Goal: Transaction & Acquisition: Purchase product/service

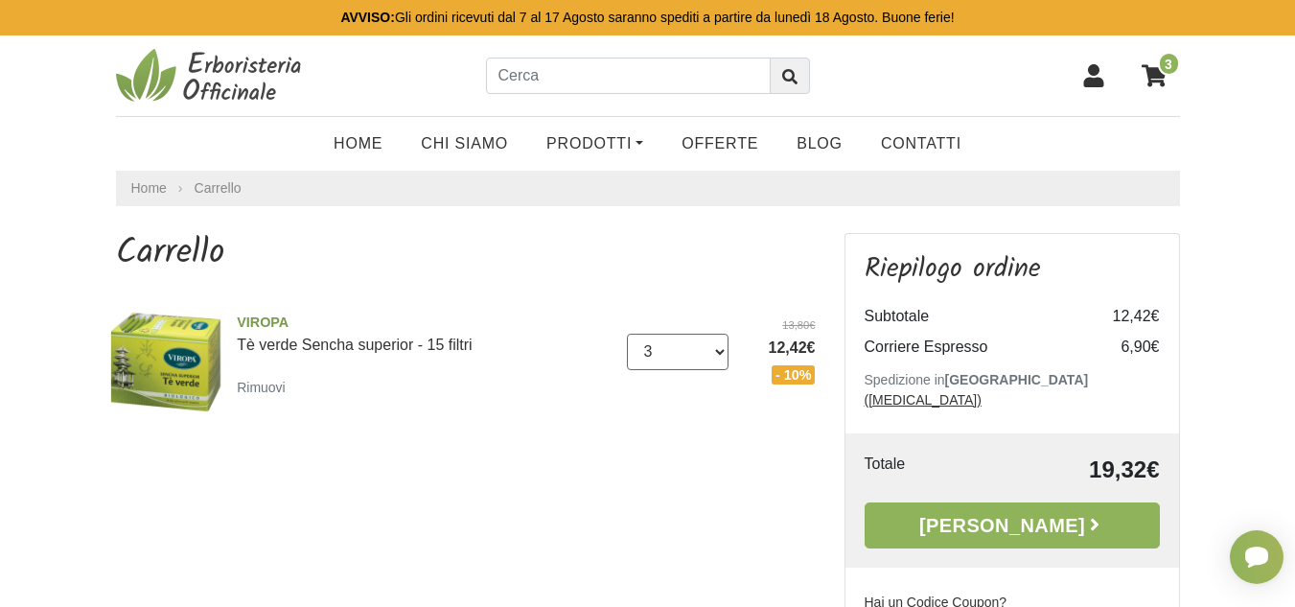
click at [717, 348] on select "0 ([GEOGRAPHIC_DATA]) 1 2 3 4 5 6 7 8" at bounding box center [678, 352] width 102 height 36
select select "4"
click at [627, 334] on select "0 (Rimuovi) 1 2 3 4 5 6 7 8" at bounding box center [678, 352] width 102 height 36
click at [721, 351] on select "0 (Rimuovi) 1 2 3 4 5 6 7 8" at bounding box center [678, 352] width 102 height 36
select select "5"
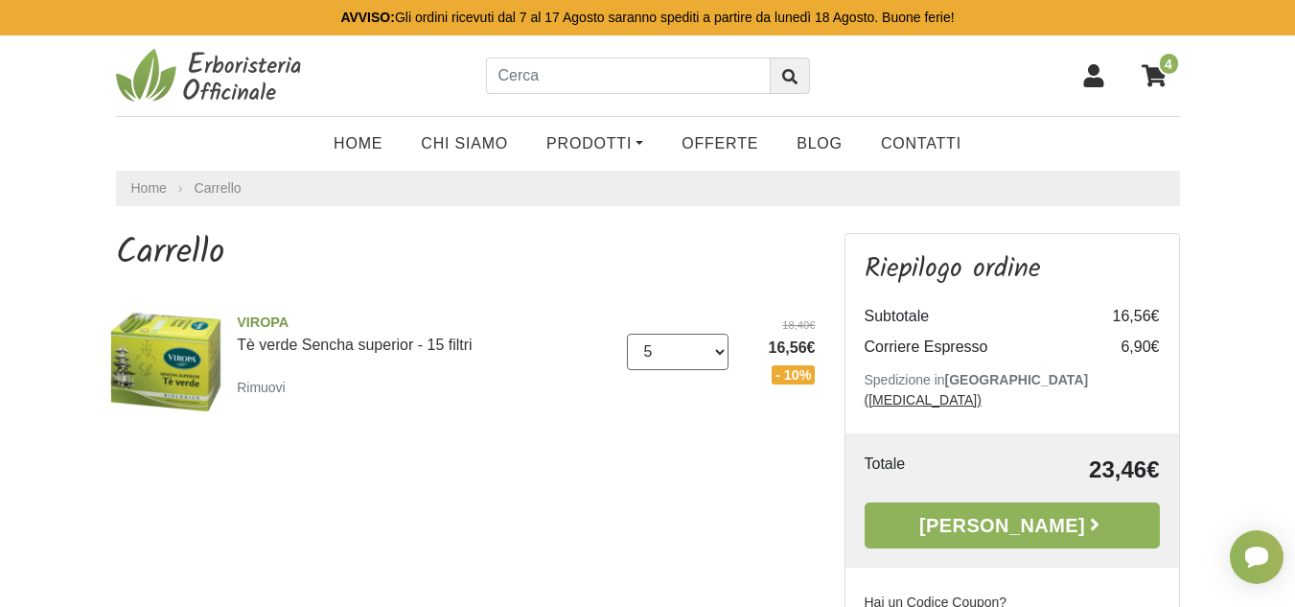
click at [627, 334] on select "0 (Rimuovi) 1 2 3 4 5 6 7 8" at bounding box center [678, 352] width 102 height 36
click at [614, 141] on link "Prodotti" at bounding box center [594, 144] width 135 height 38
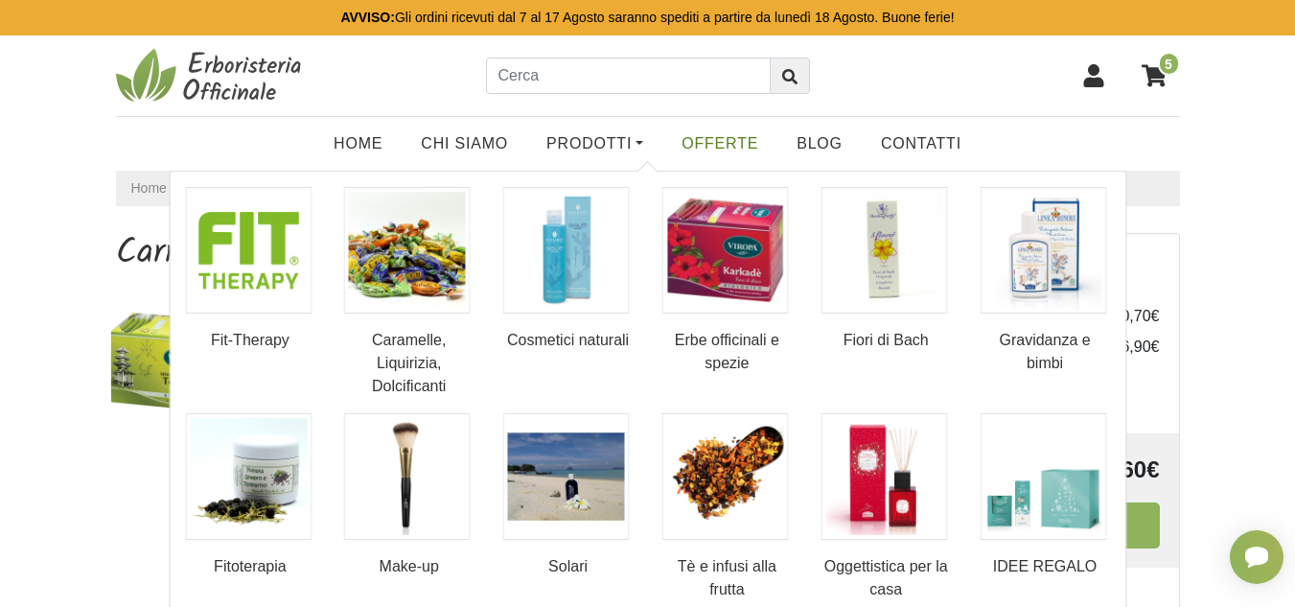
click at [724, 146] on link "OFFERTE" at bounding box center [719, 144] width 115 height 38
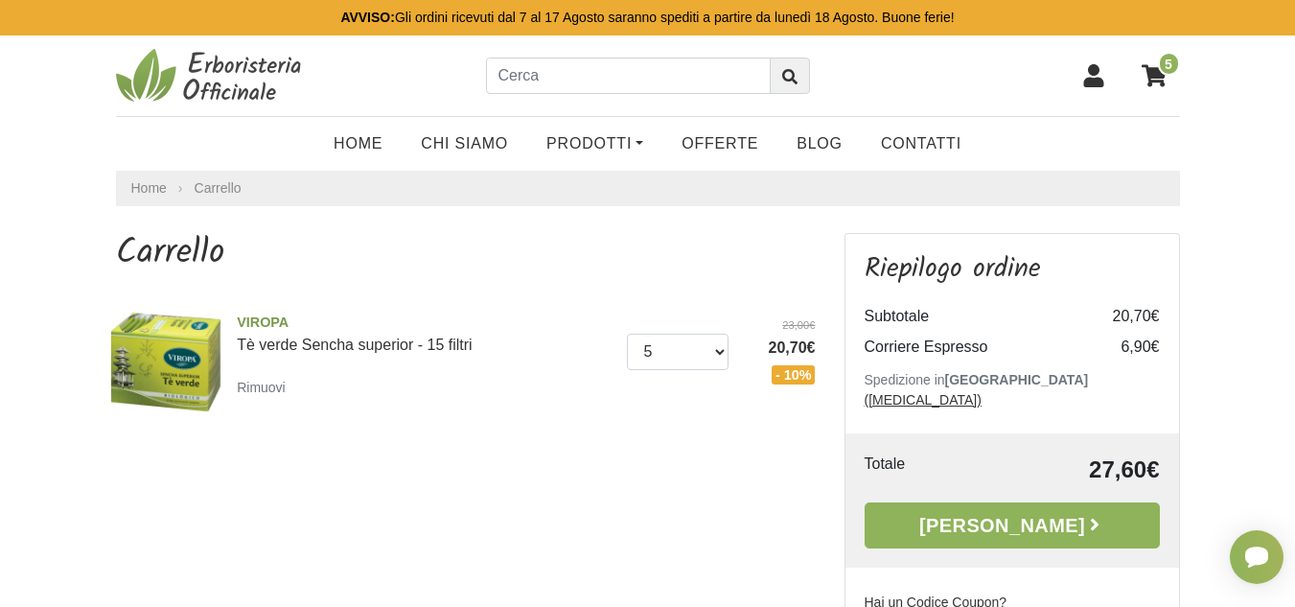
scroll to position [96, 0]
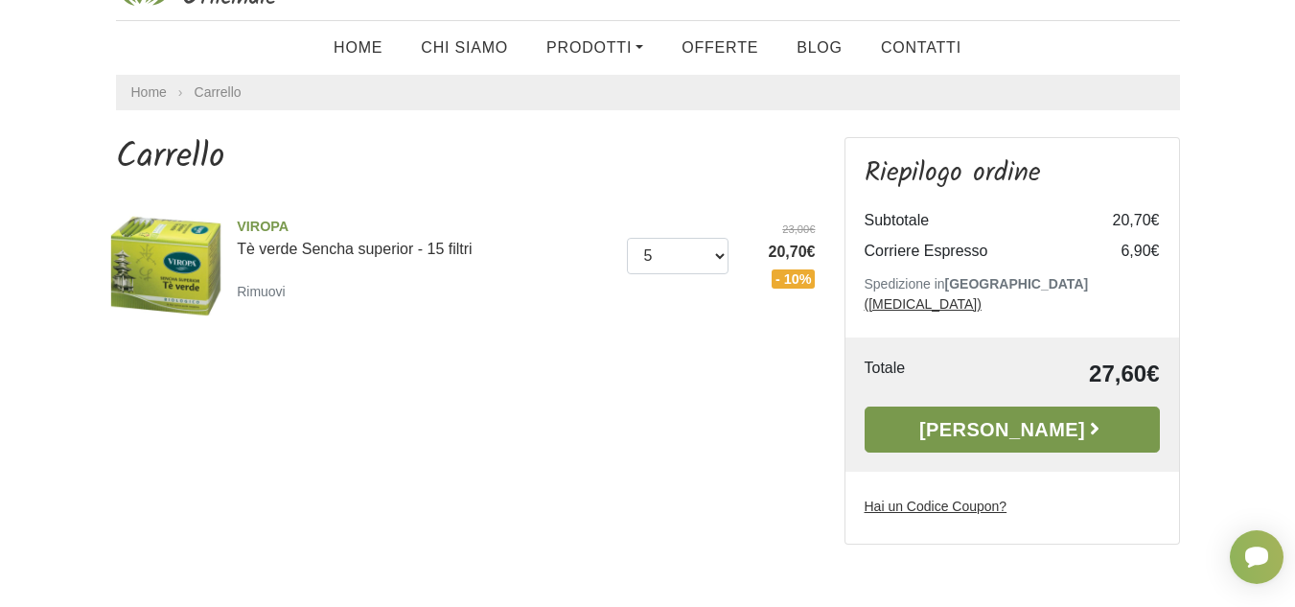
click at [995, 406] on link "[PERSON_NAME]" at bounding box center [1012, 429] width 295 height 46
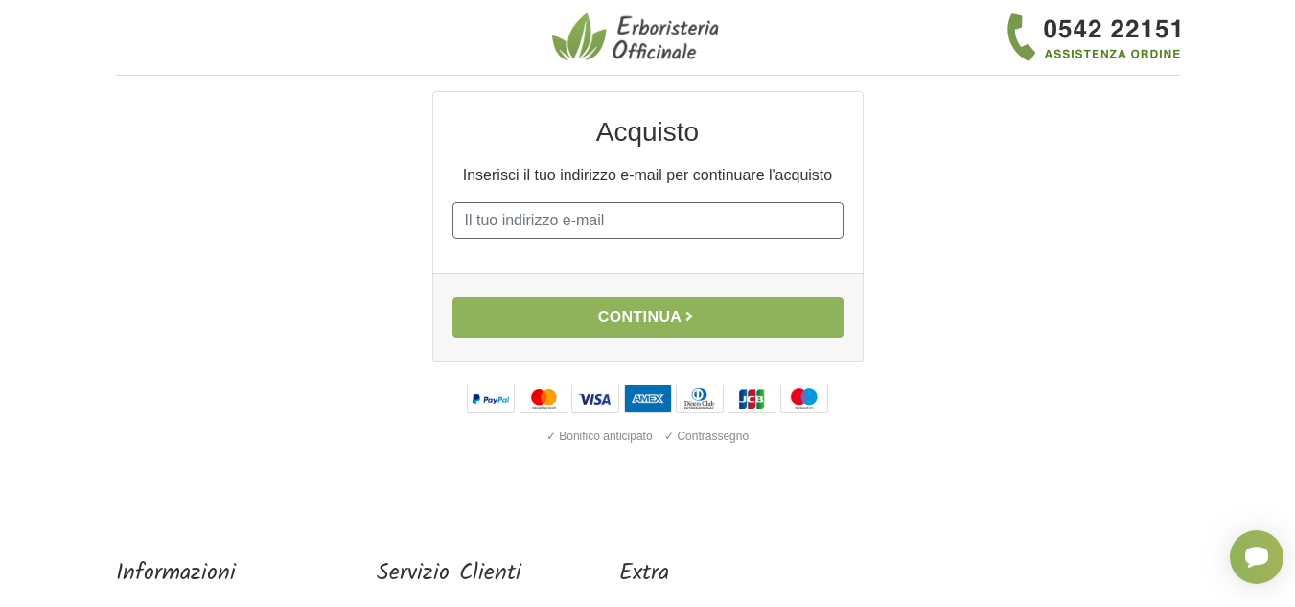
click at [614, 224] on input "E-mail" at bounding box center [647, 220] width 391 height 36
type input "davide-gaffuri@virgilio.it"
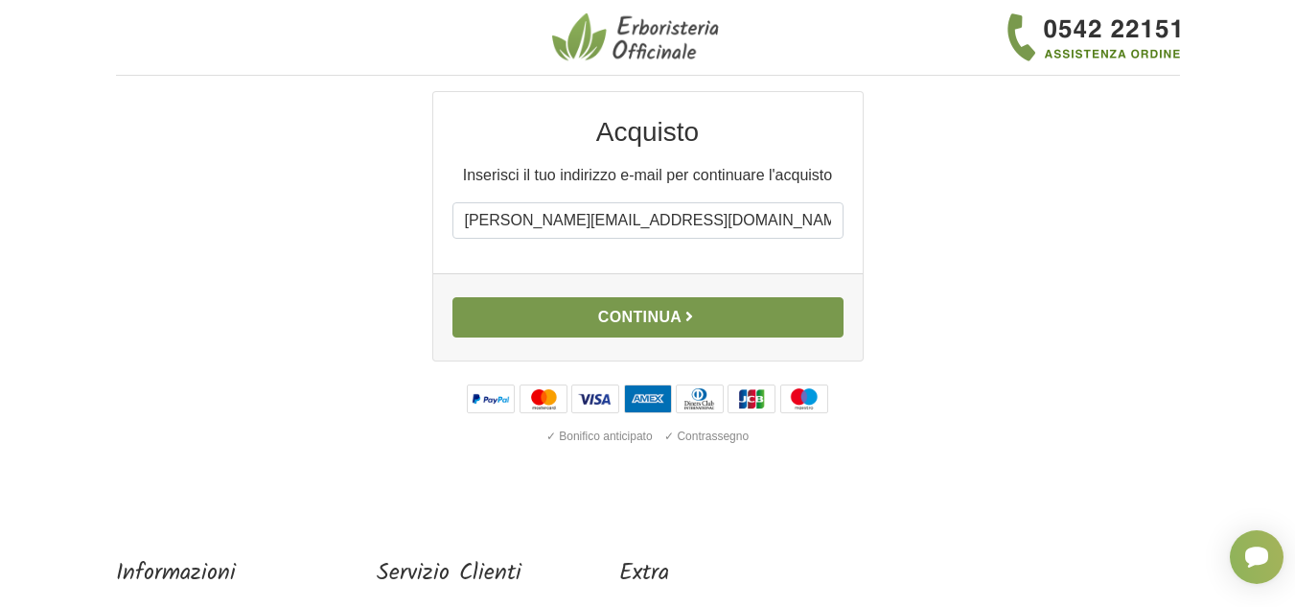
click at [640, 316] on button "Continua" at bounding box center [647, 317] width 391 height 40
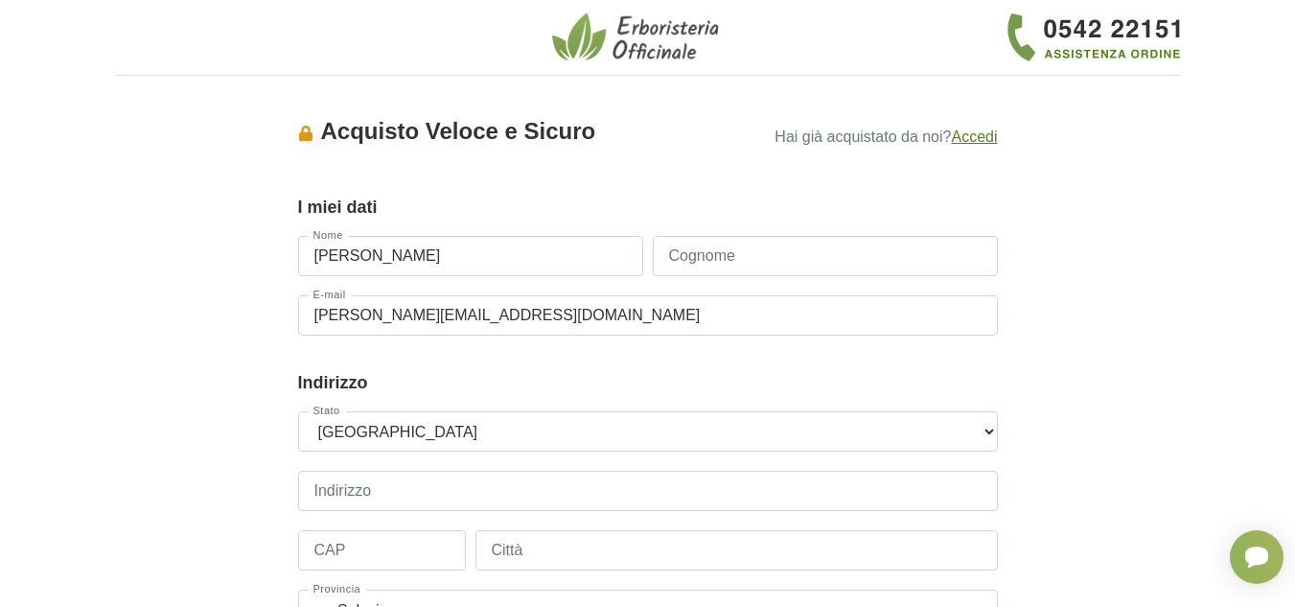
type input "Davide"
click at [692, 255] on input "Cognome" at bounding box center [825, 256] width 345 height 40
type input "Gaffuri"
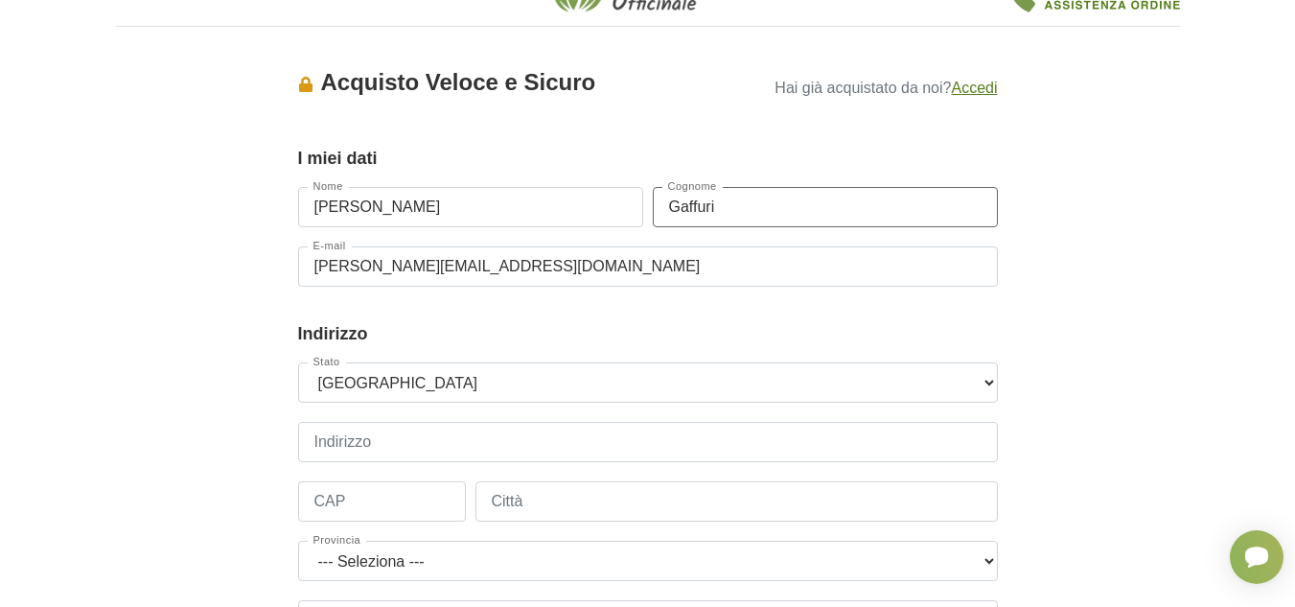
scroll to position [96, 0]
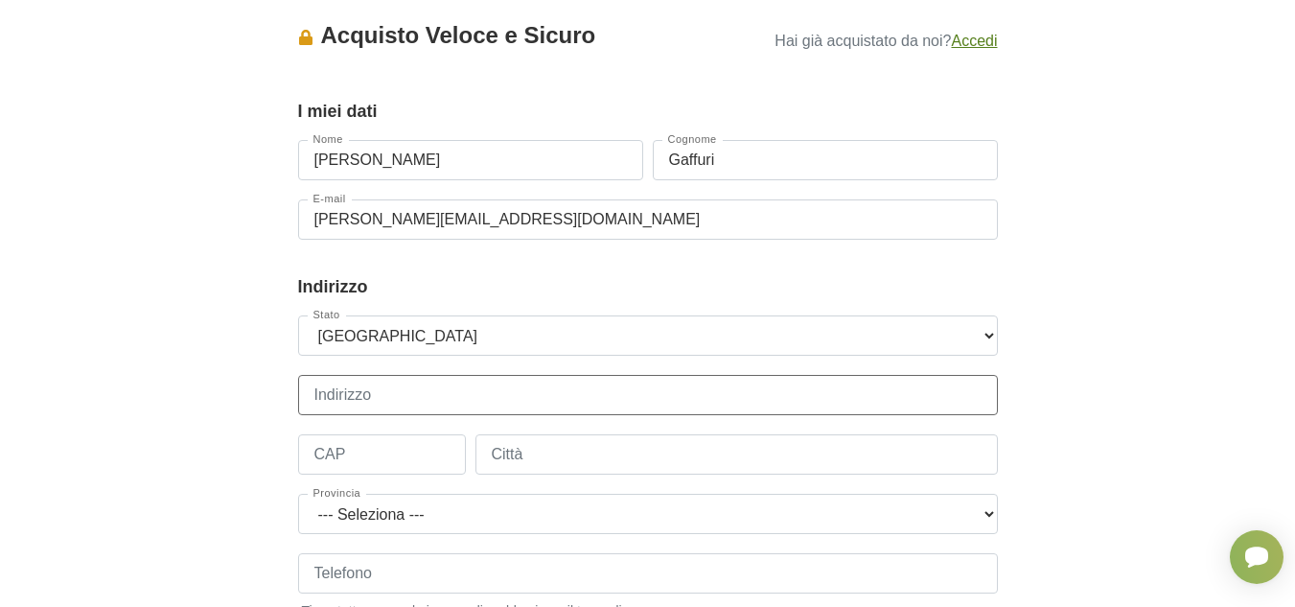
click at [381, 393] on input "Indirizzo" at bounding box center [648, 395] width 700 height 40
type input "Via Raffaello Sanzio 20/b"
click at [409, 449] on input "CAP" at bounding box center [382, 454] width 168 height 40
type input "22032"
click at [546, 456] on input "Città" at bounding box center [736, 454] width 522 height 40
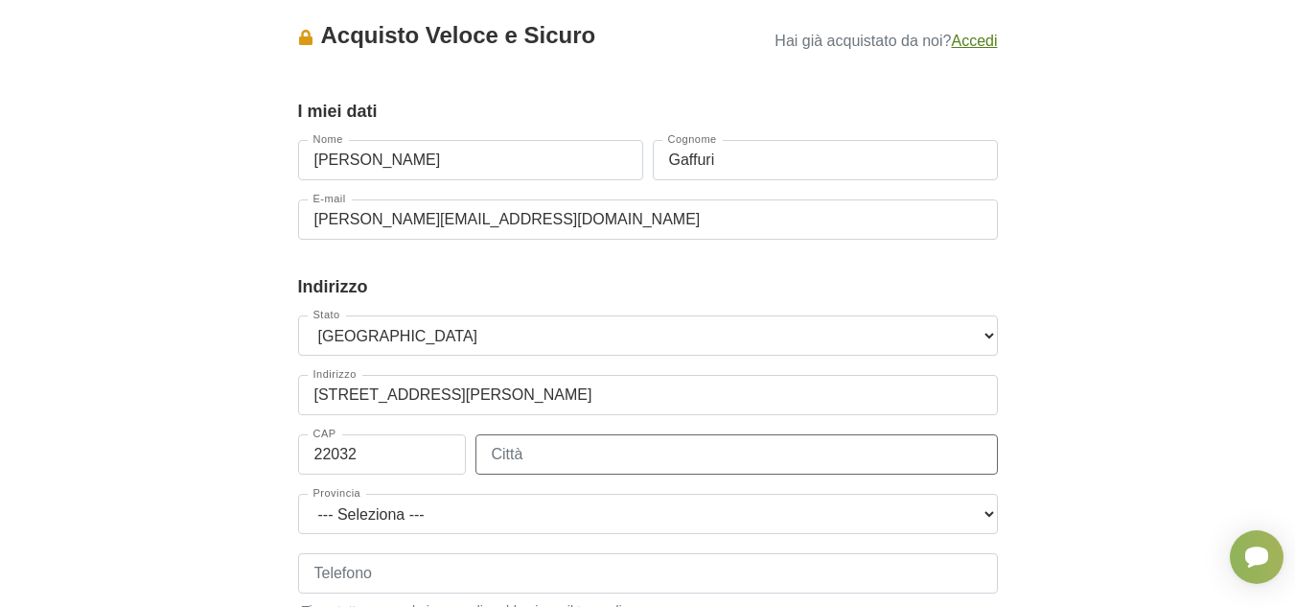
type input "Albese con Cassano"
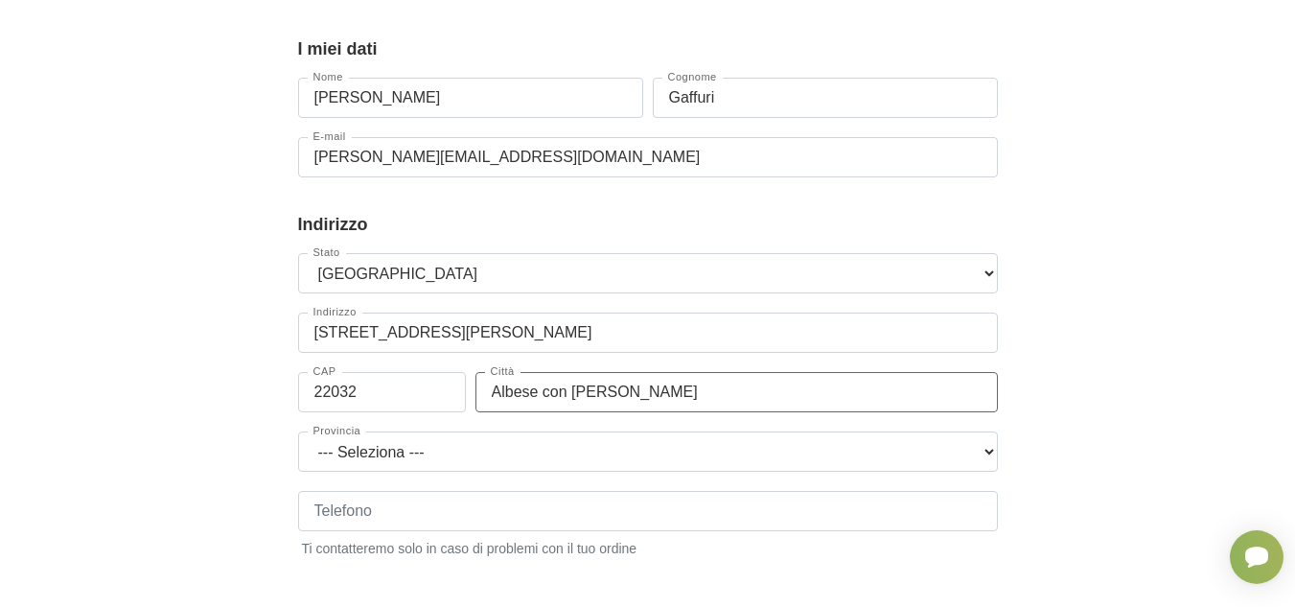
scroll to position [192, 0]
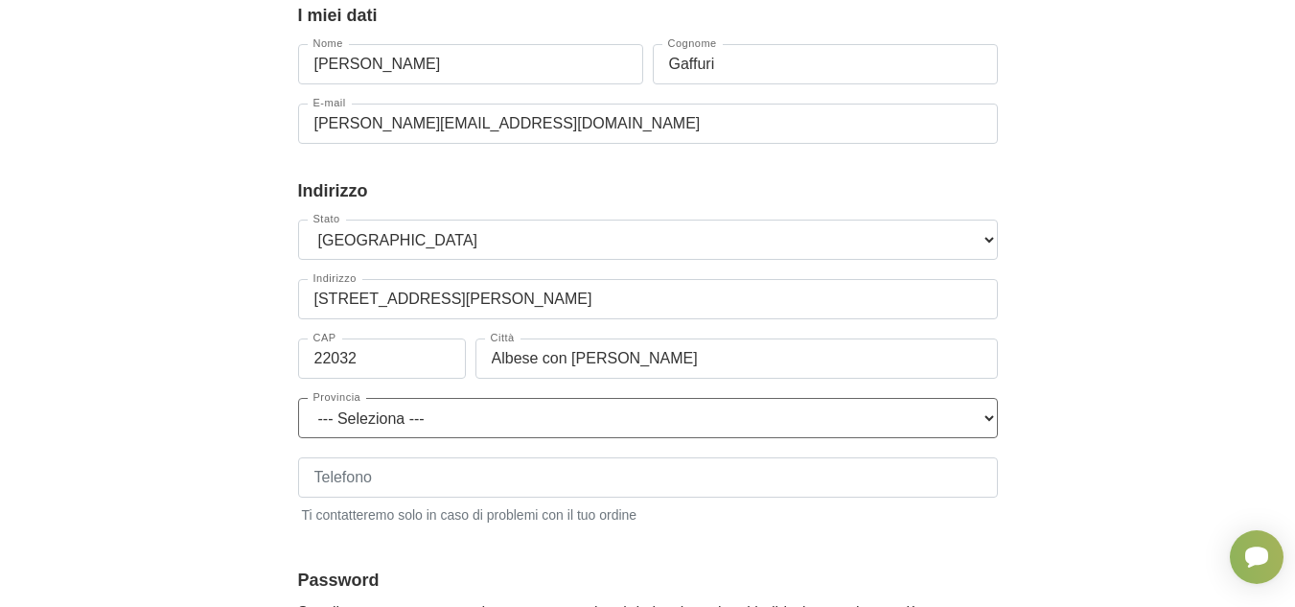
click at [989, 419] on select "--- Seleziona --- Agrigento Alessandria Ancona Aosta Arezzo Ascoli Piceno Asti …" at bounding box center [648, 418] width 700 height 40
select select "3867"
click at [298, 398] on select "--- Seleziona --- Agrigento Alessandria Ancona Aosta Arezzo Ascoli Piceno Asti …" at bounding box center [648, 418] width 700 height 40
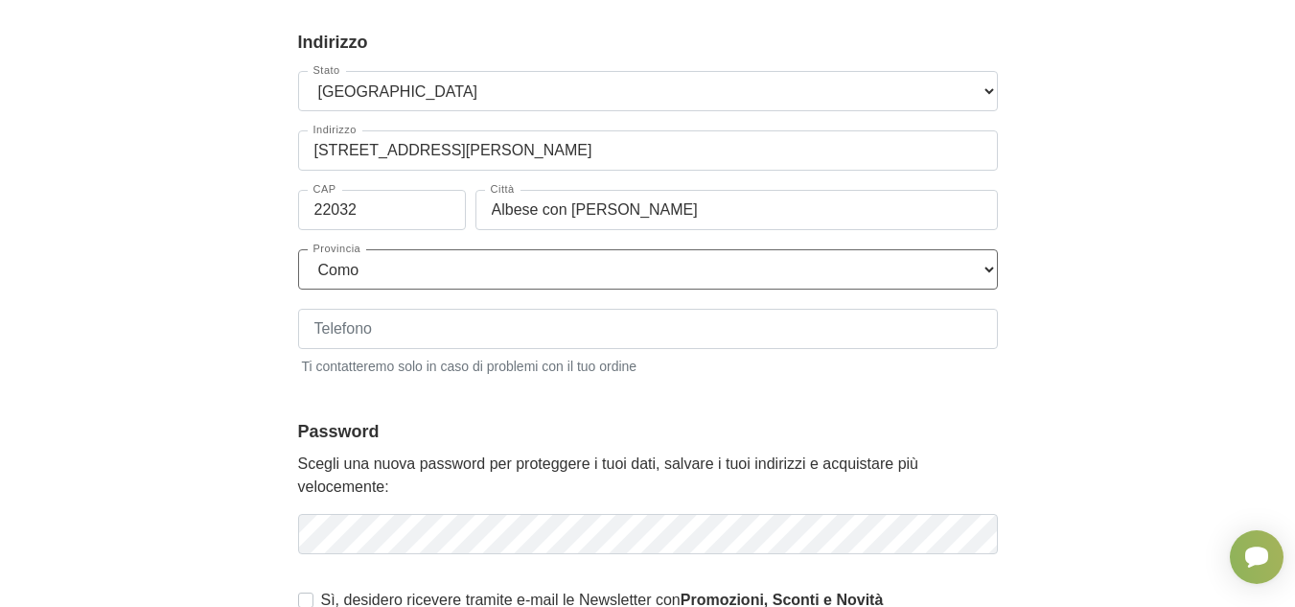
scroll to position [383, 0]
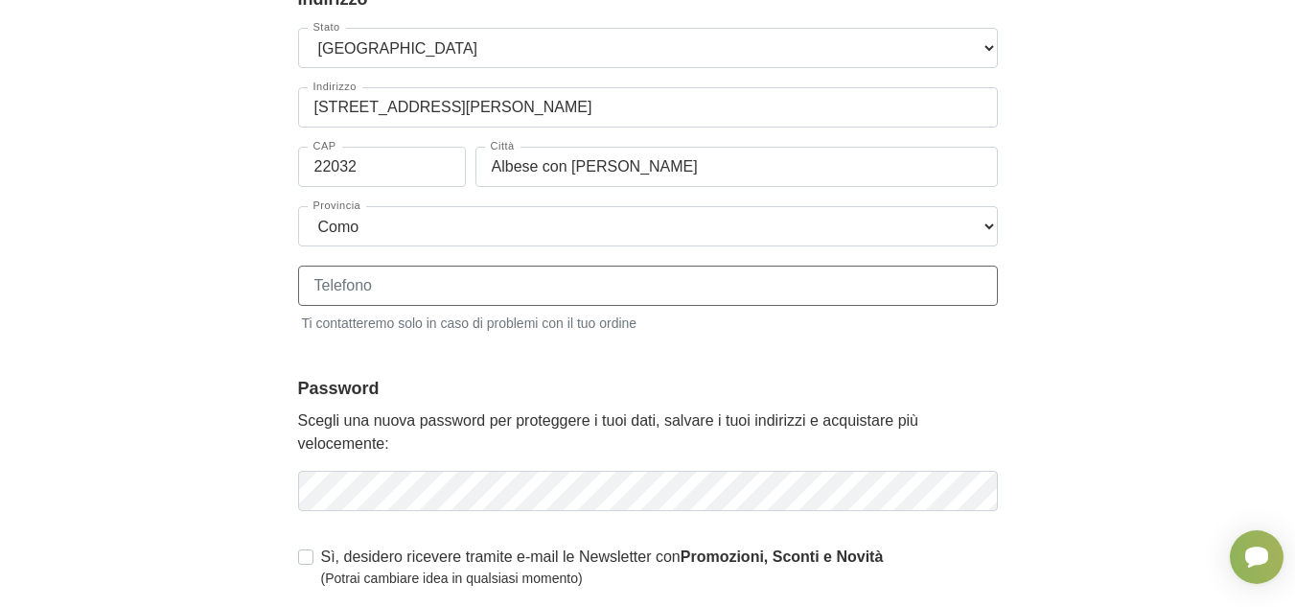
click at [383, 286] on input "Telefono" at bounding box center [648, 286] width 700 height 40
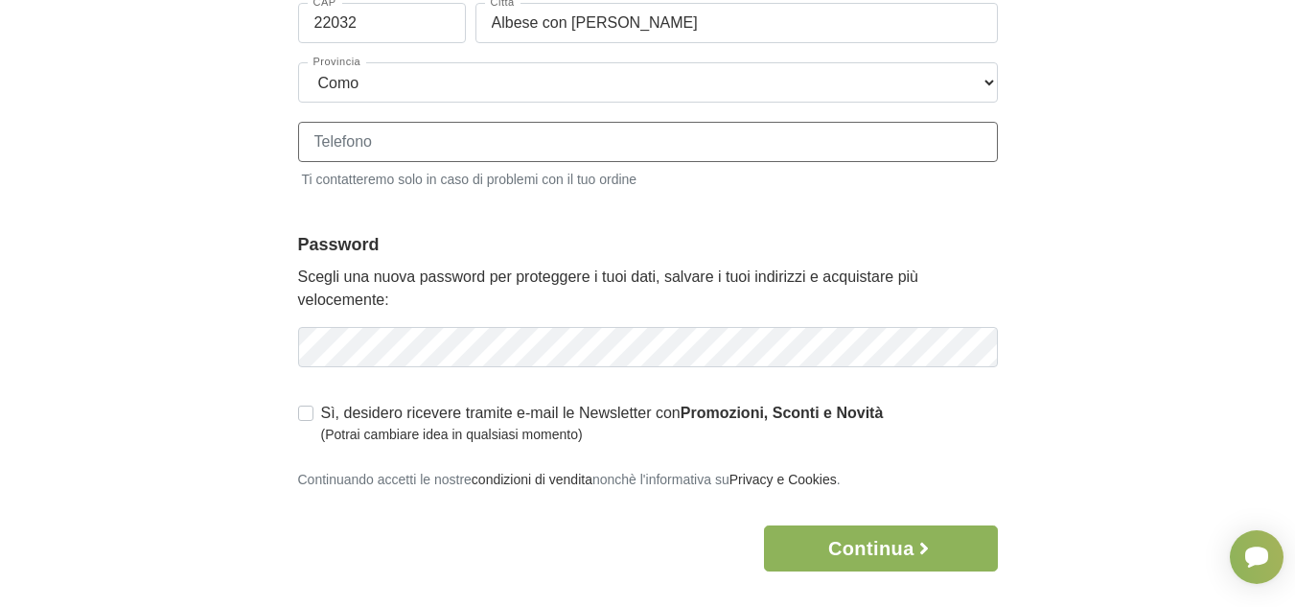
scroll to position [479, 0]
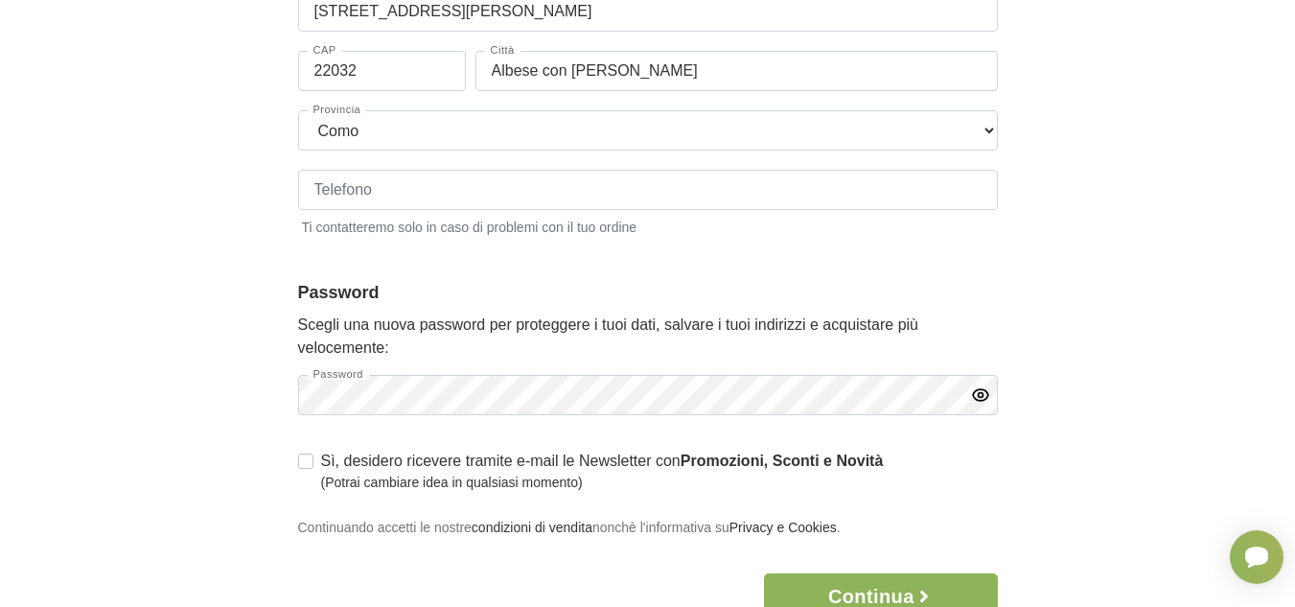
click at [981, 394] on icon "button" at bounding box center [980, 394] width 5 height 5
click at [321, 463] on label "Sì, desidero ricevere tramite e-mail le Newsletter con Promozioni, Sconti e Nov…" at bounding box center [602, 471] width 563 height 43
click at [305, 463] on input "Sì, desidero ricevere tramite e-mail le Newsletter con Promozioni, Sconti e Nov…" at bounding box center [305, 459] width 15 height 19
checkbox input "true"
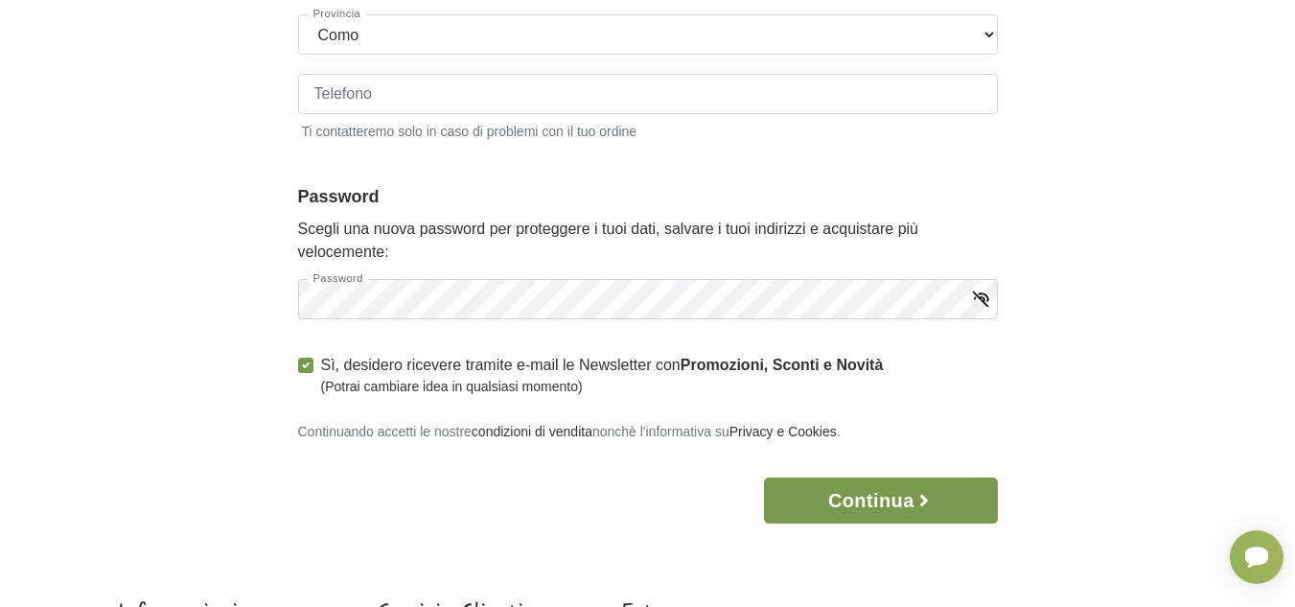
click at [843, 498] on button "Continua" at bounding box center [880, 500] width 233 height 46
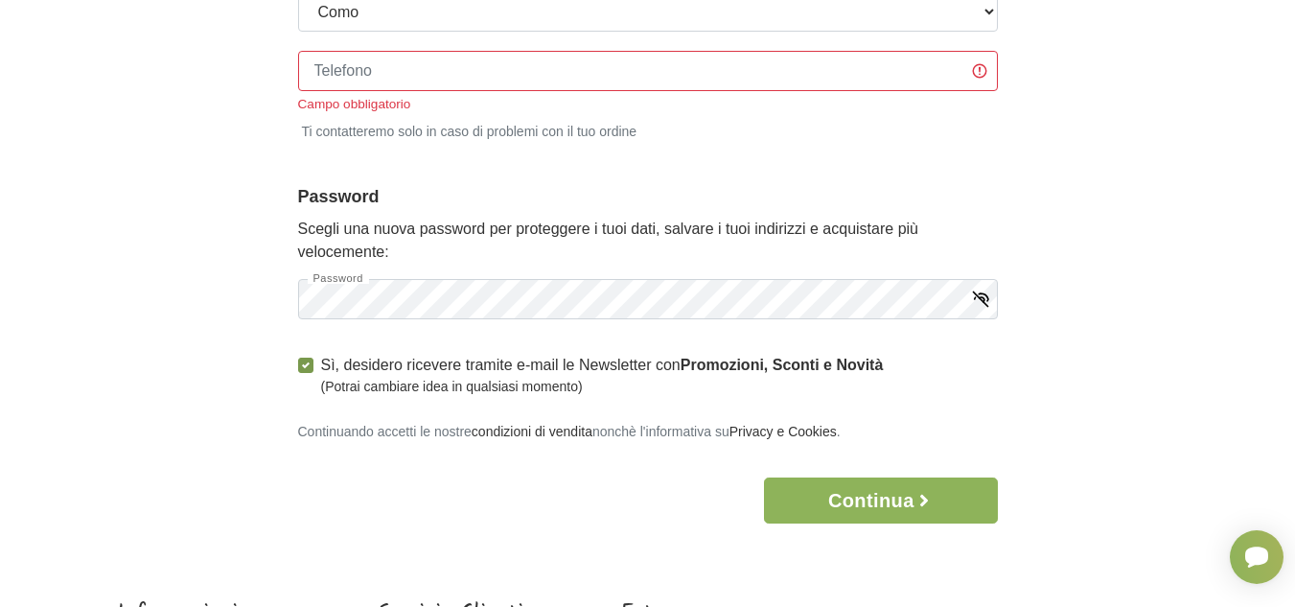
scroll to position [671, 0]
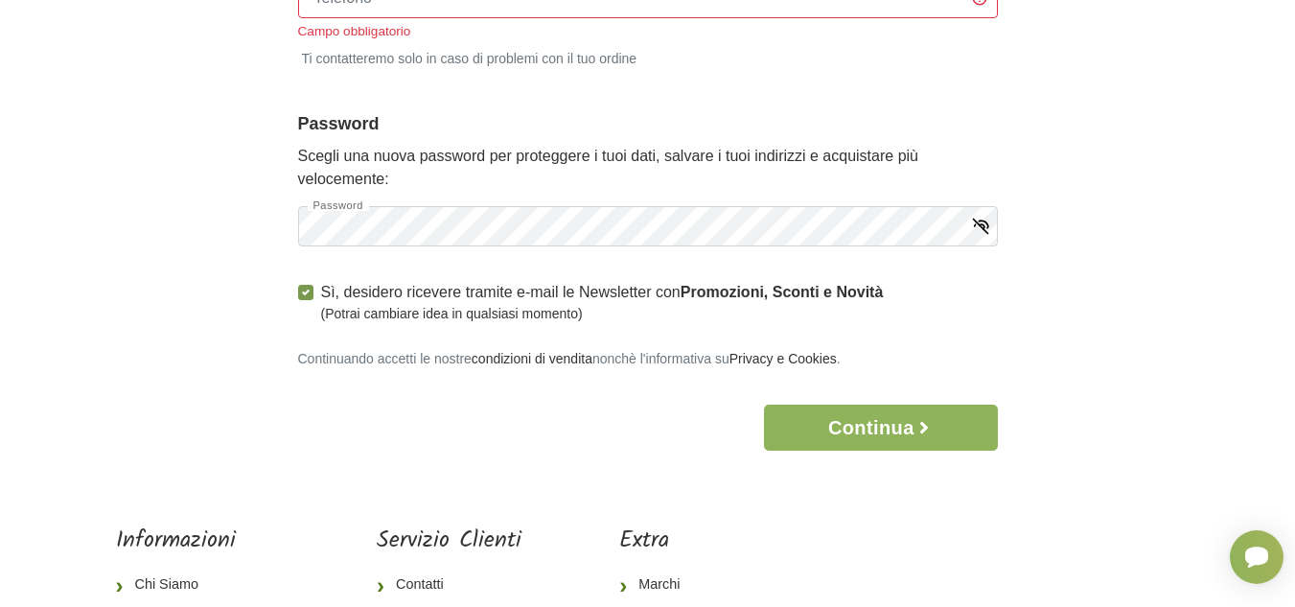
click at [985, 227] on icon "button" at bounding box center [980, 226] width 19 height 19
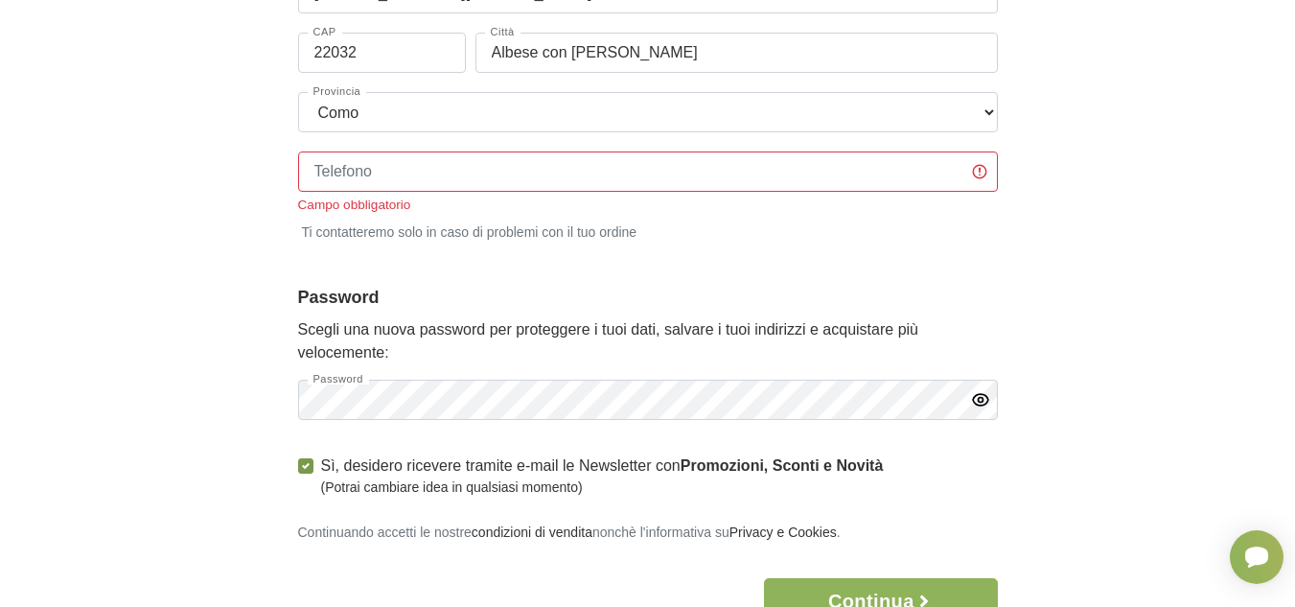
scroll to position [479, 0]
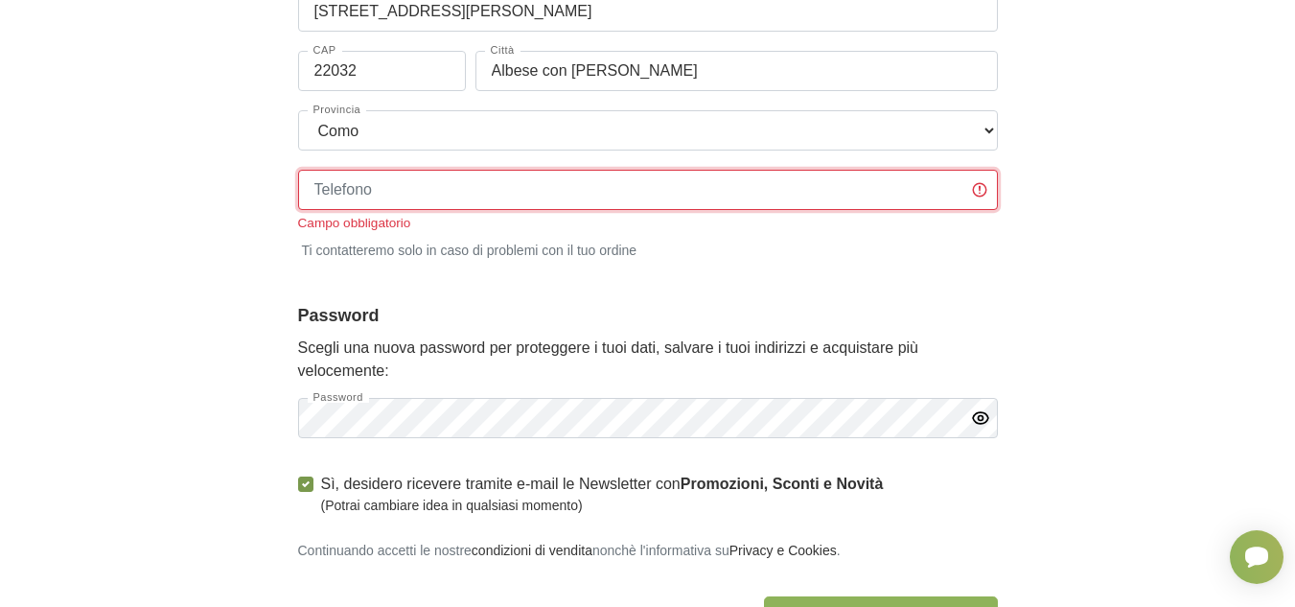
click at [383, 187] on input "Telefono" at bounding box center [648, 190] width 700 height 40
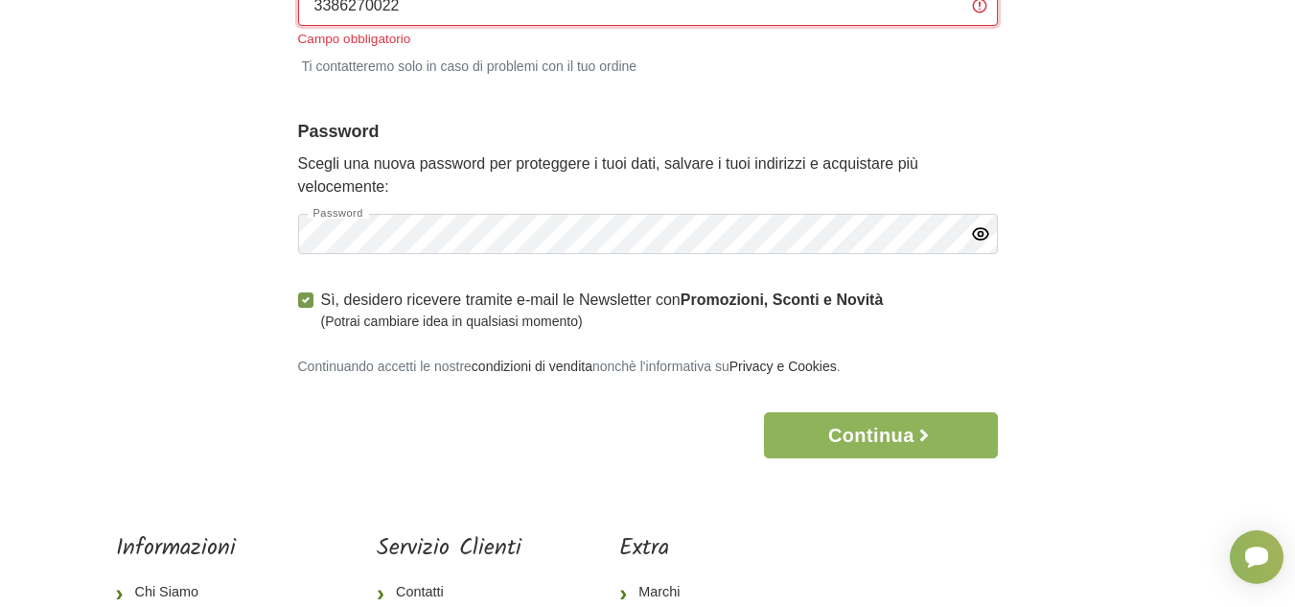
scroll to position [671, 0]
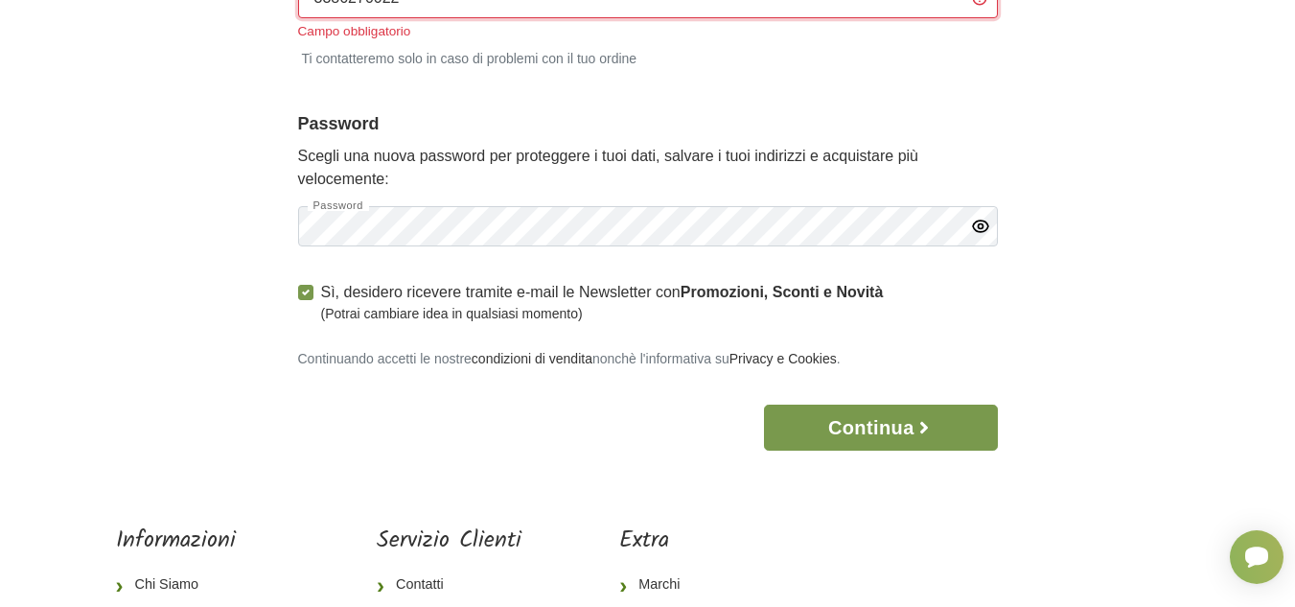
type input "3386270022"
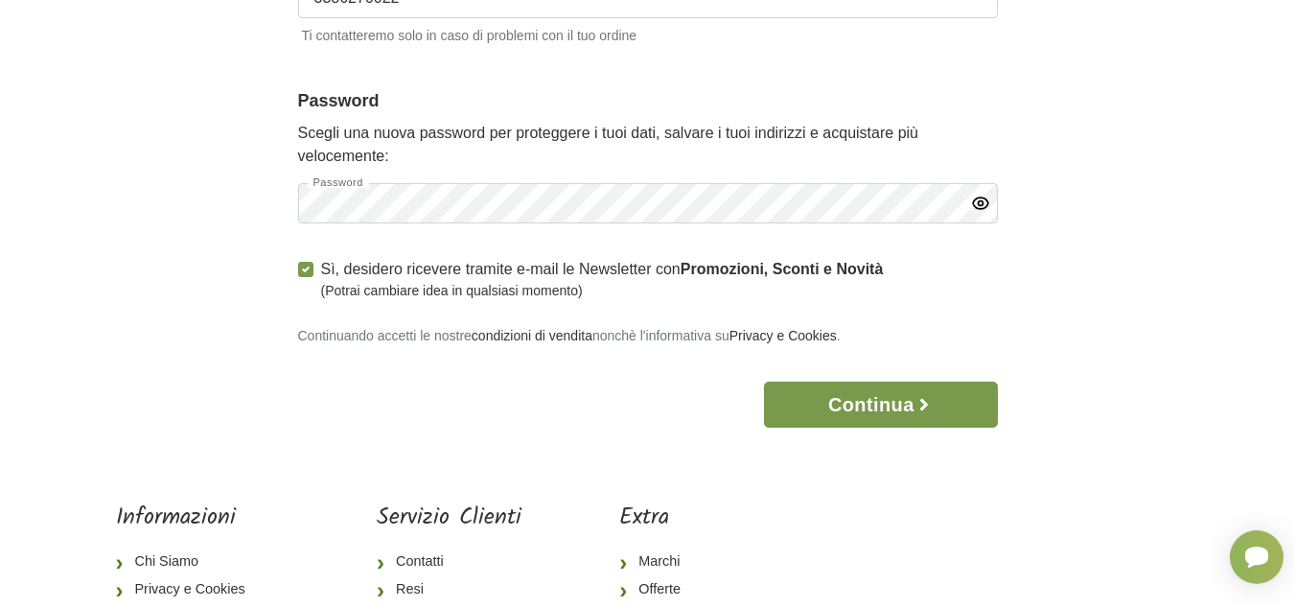
click at [897, 434] on body "1 I Miei Dati 2 Indirizzo 3 Spedizione 4 Pagamento 5 Verifica ordine Accesso × …" at bounding box center [647, 40] width 1295 height 1422
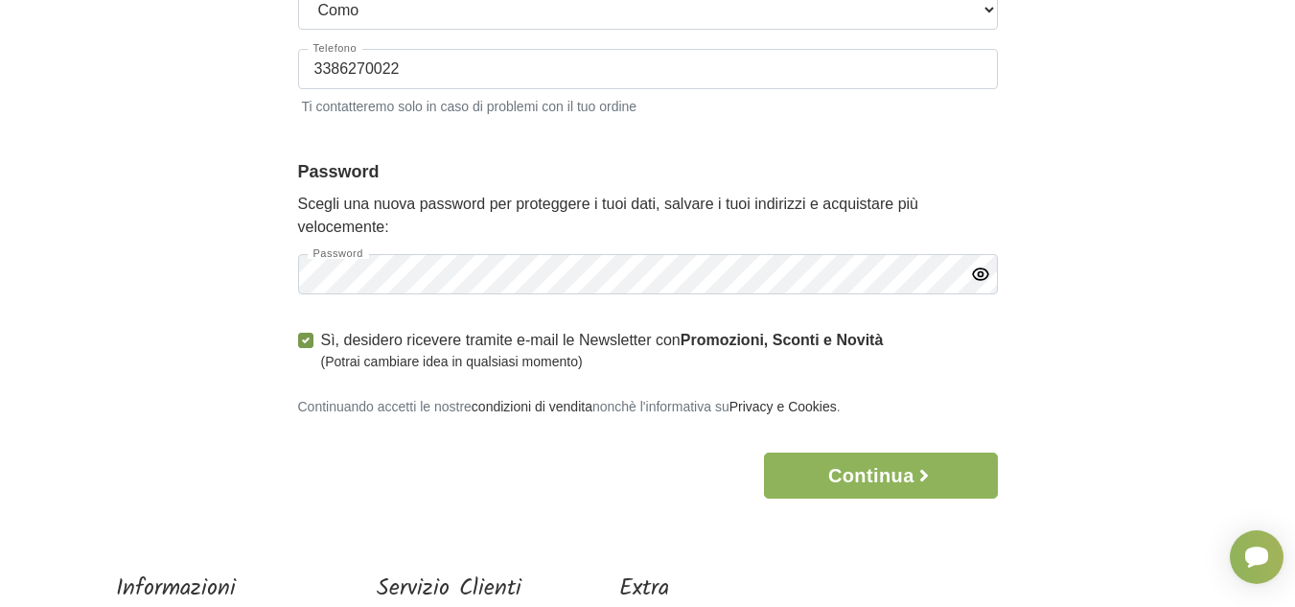
scroll to position [767, 0]
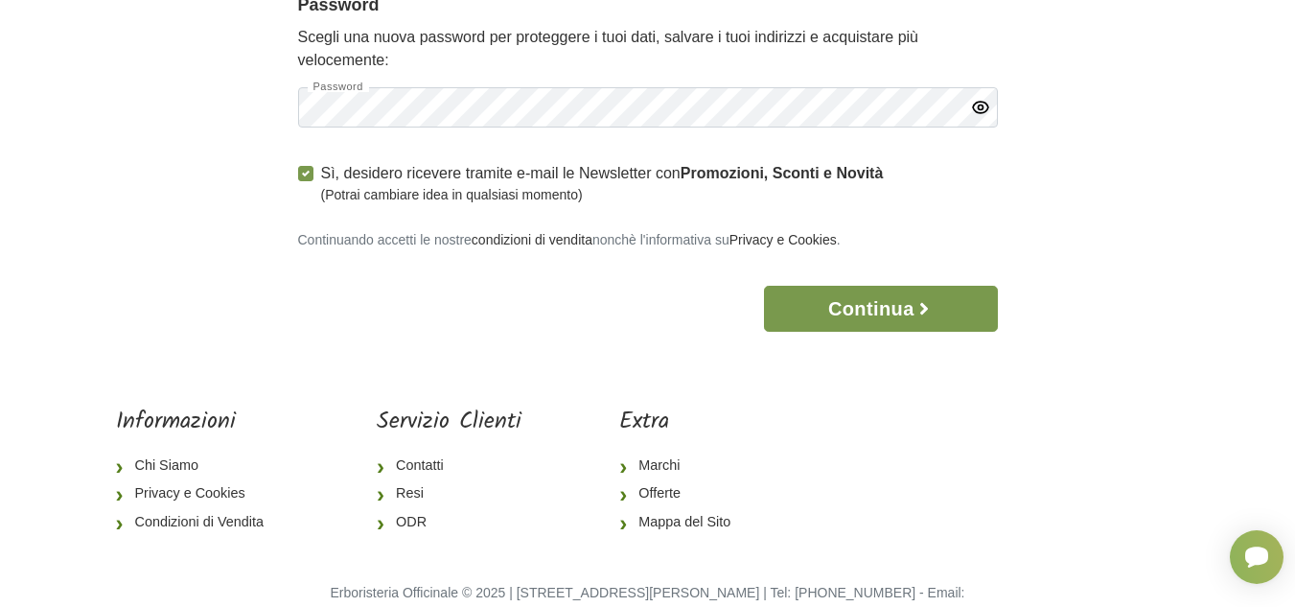
click at [876, 305] on button "Continua" at bounding box center [880, 309] width 233 height 46
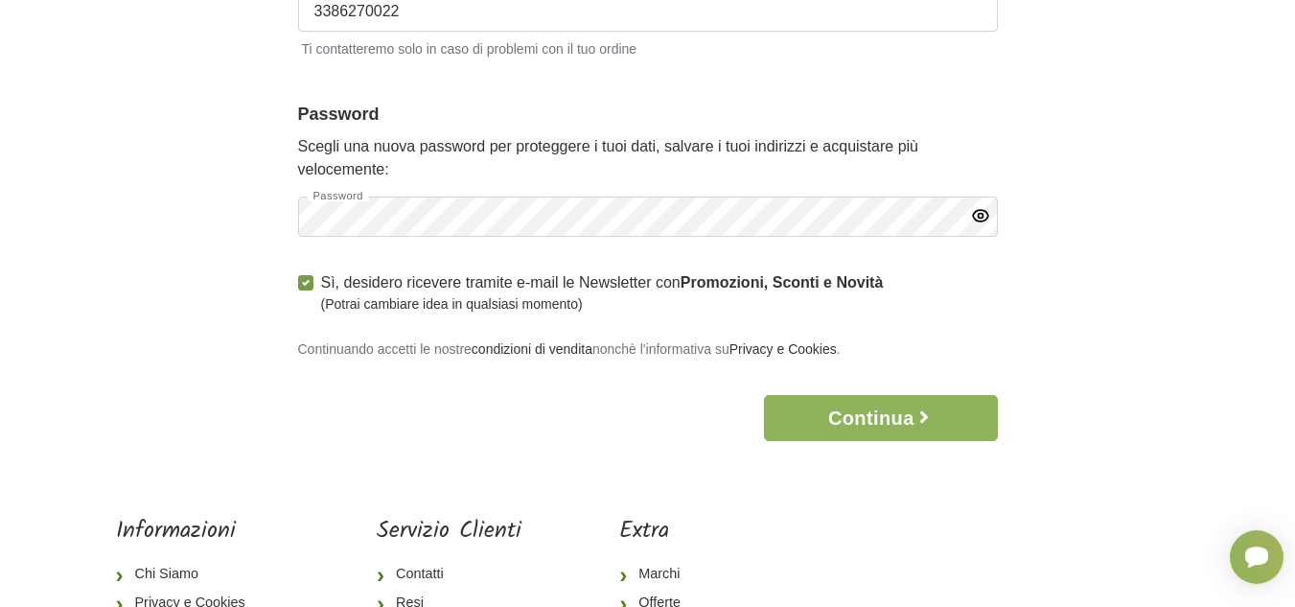
scroll to position [0, 0]
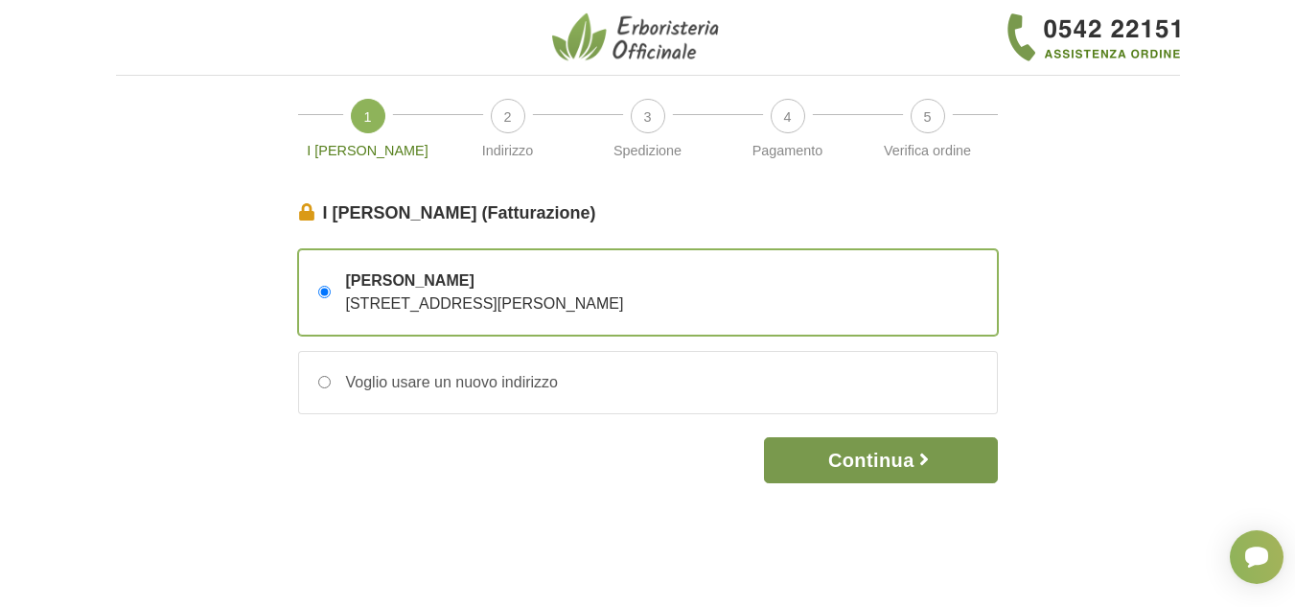
click at [869, 446] on button "Continua" at bounding box center [880, 460] width 233 height 46
click at [865, 464] on button "Continua" at bounding box center [880, 460] width 233 height 46
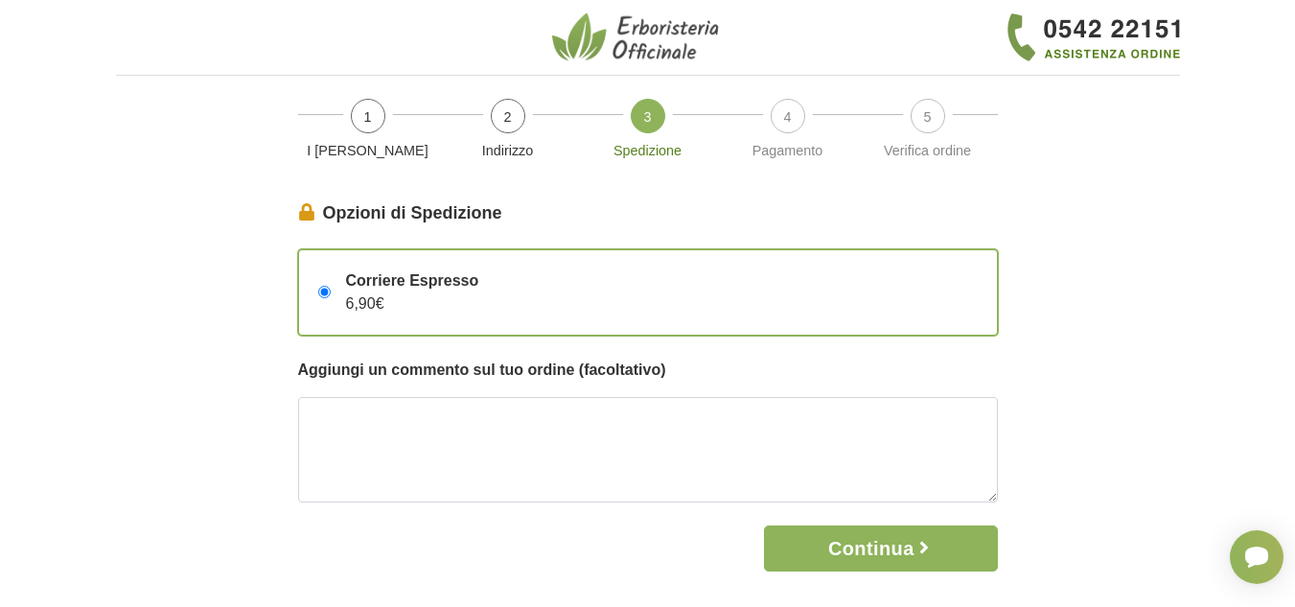
click at [321, 290] on input "Corriere Espresso 6,90€" at bounding box center [324, 292] width 12 height 12
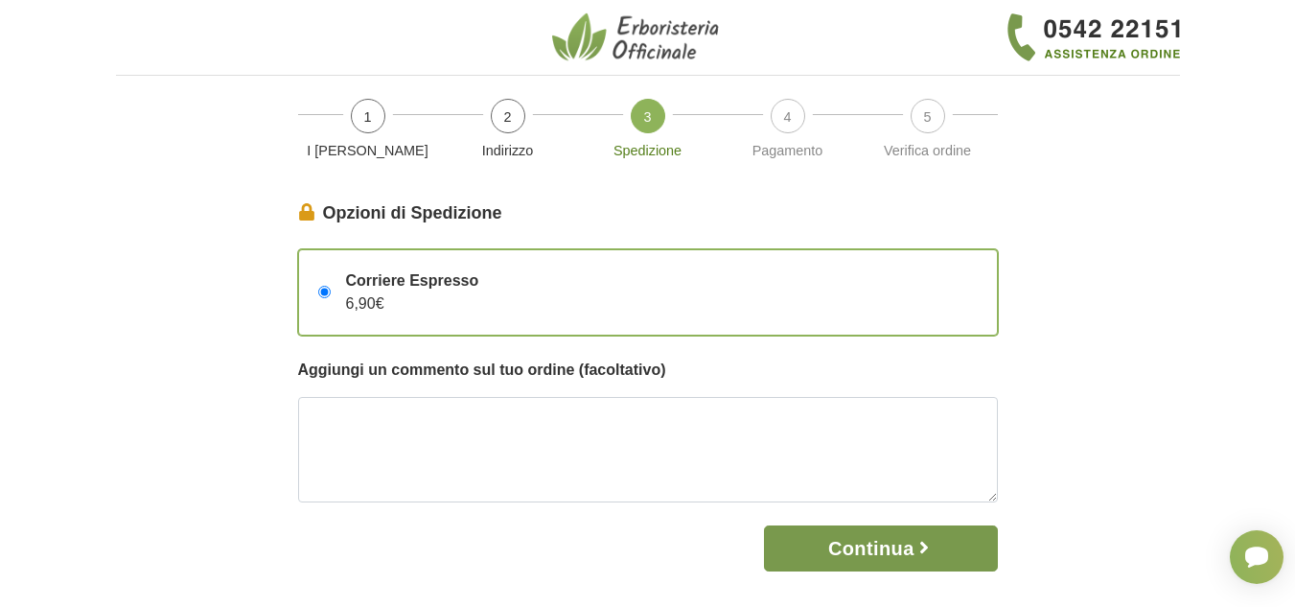
click at [842, 541] on button "Continua" at bounding box center [880, 548] width 233 height 46
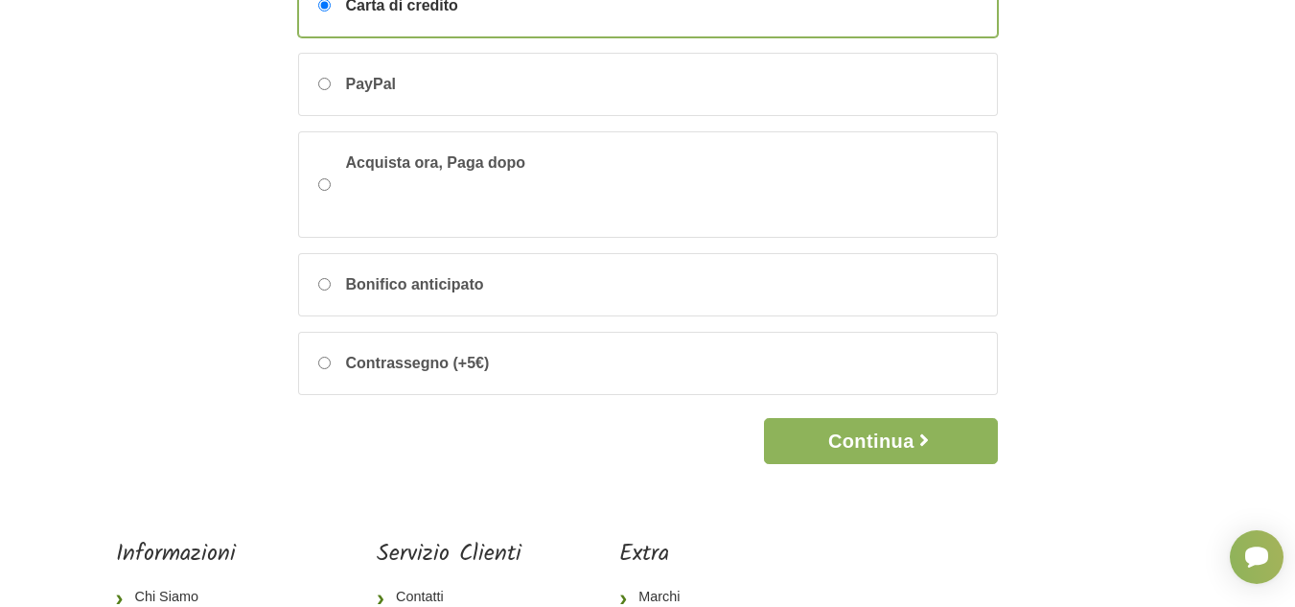
scroll to position [288, 0]
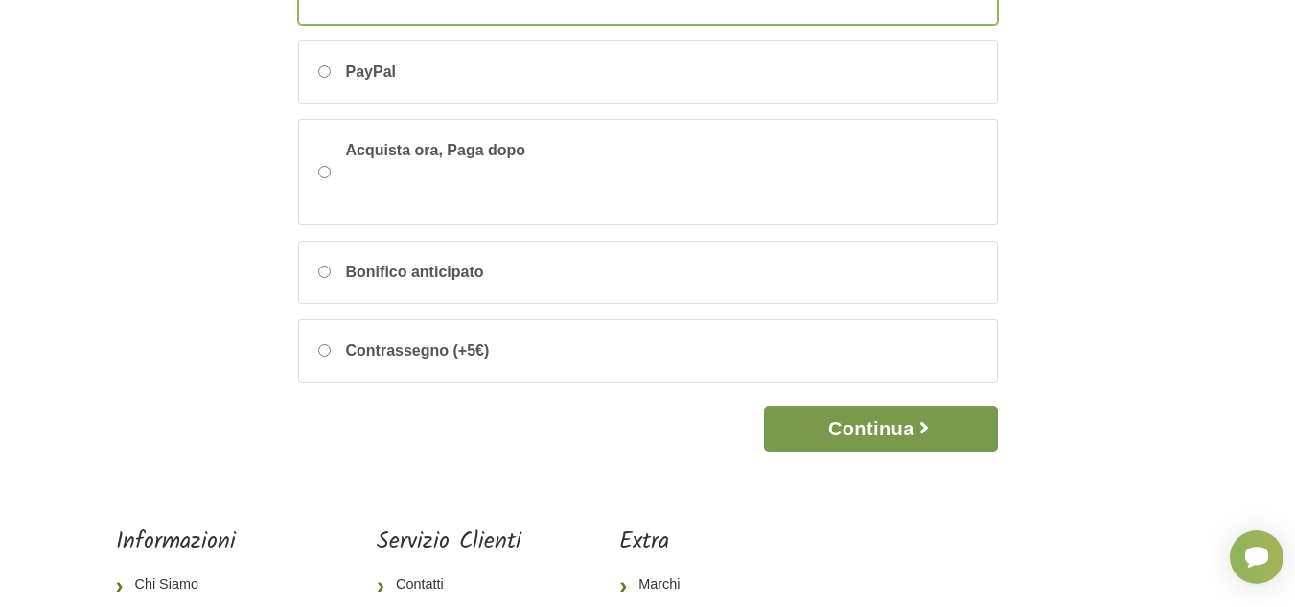
click at [853, 424] on button "Continua" at bounding box center [880, 429] width 233 height 46
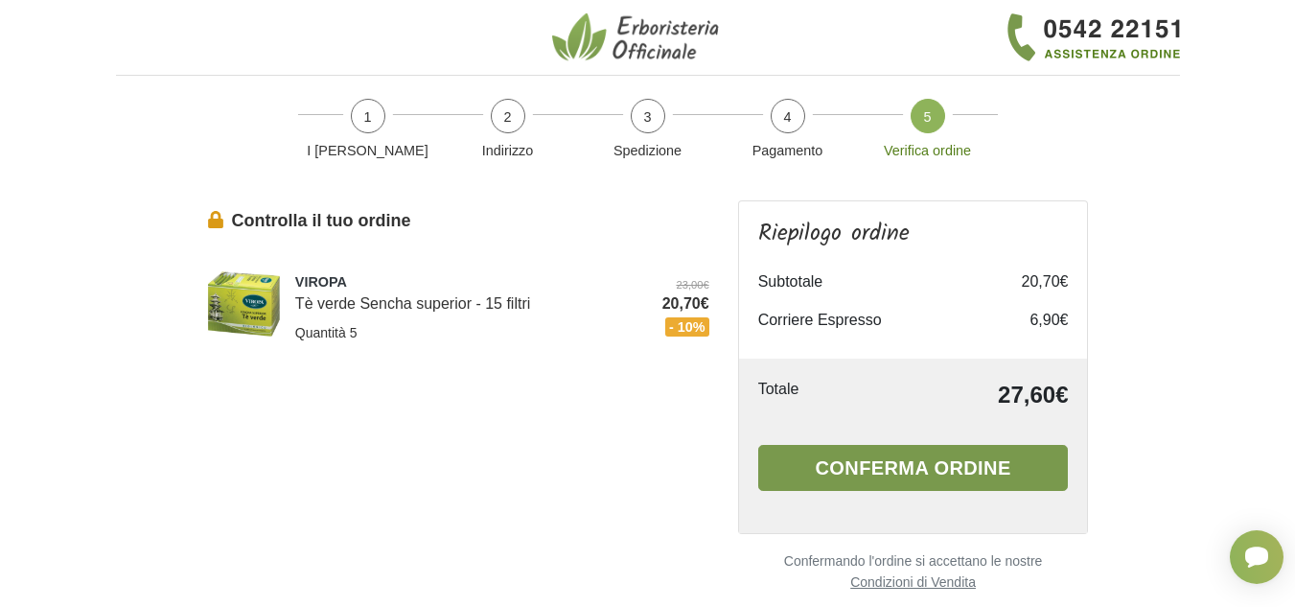
click at [879, 464] on button "Conferma ordine" at bounding box center [913, 468] width 311 height 46
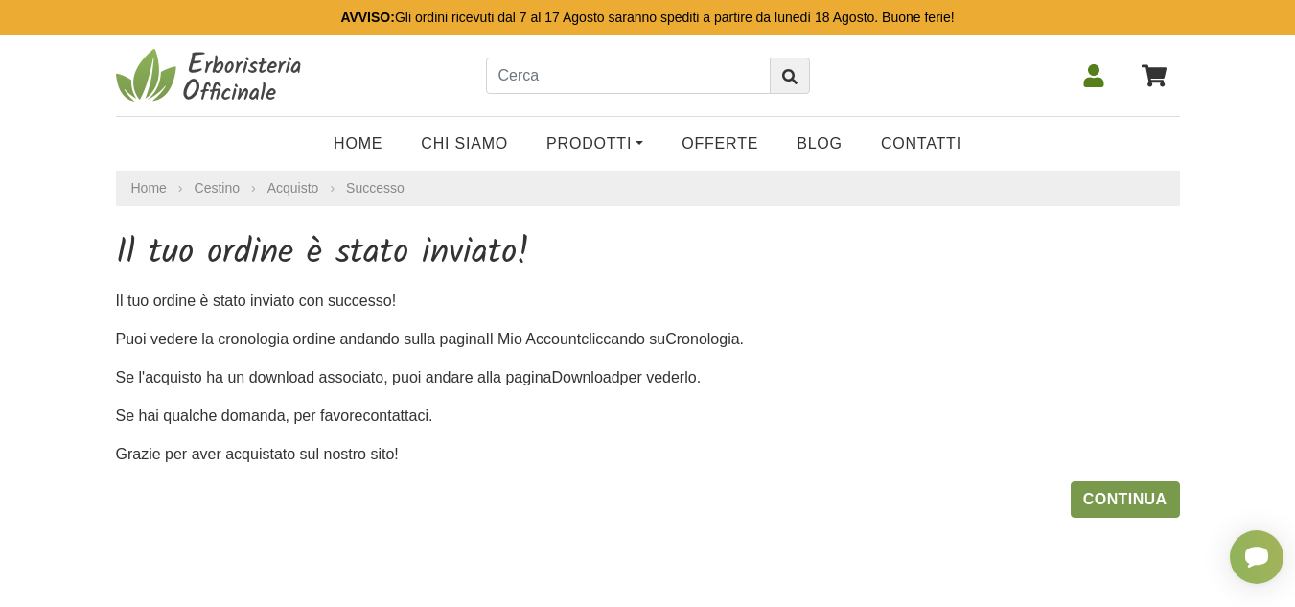
click at [1129, 494] on link "Continua" at bounding box center [1125, 499] width 109 height 36
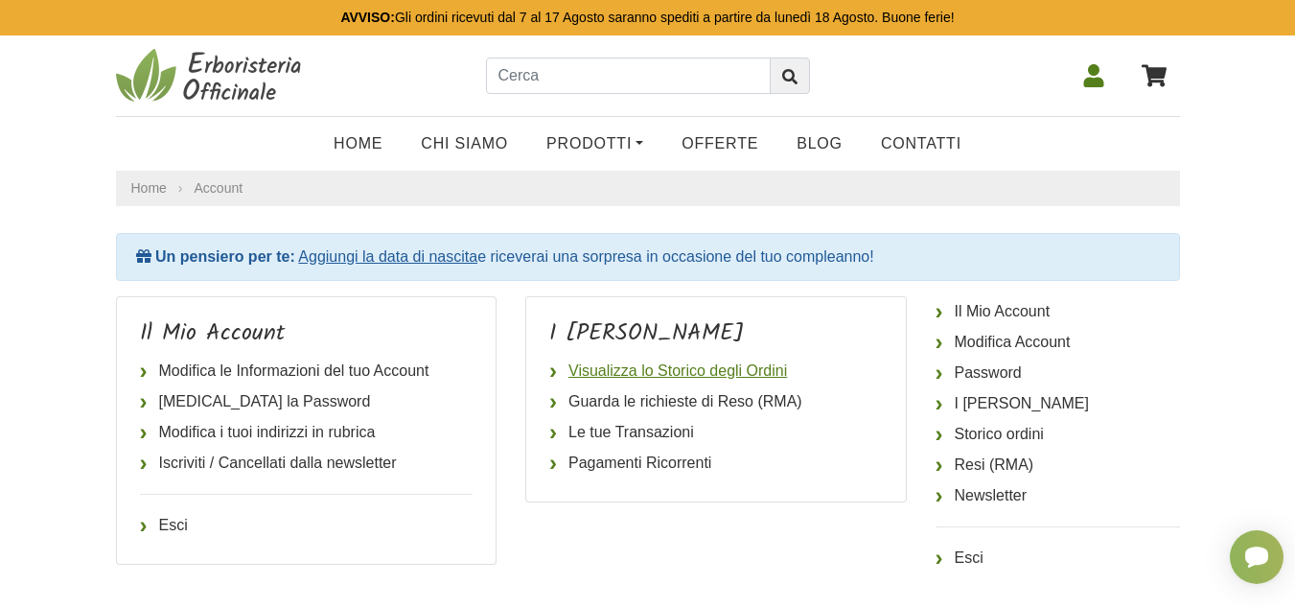
click at [601, 368] on link "Visualizza lo Storico degli Ordini" at bounding box center [716, 371] width 334 height 31
click at [591, 433] on link "Le tue Transazioni" at bounding box center [716, 432] width 334 height 31
click at [584, 376] on link "Visualizza lo Storico degli Ordini" at bounding box center [716, 371] width 334 height 31
